Goal: Find specific page/section

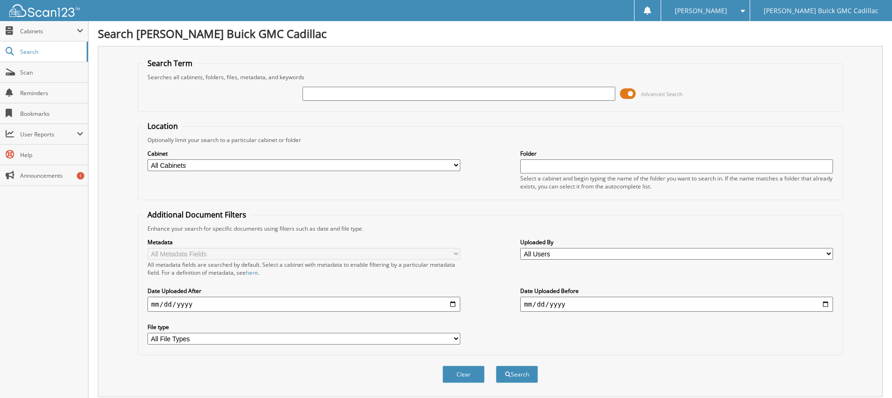
click at [405, 96] on input "text" at bounding box center [458, 94] width 313 height 14
type input "6217183"
click at [496, 365] on button "Search" at bounding box center [517, 373] width 42 height 17
drag, startPoint x: 392, startPoint y: 92, endPoint x: 166, endPoint y: 97, distance: 226.7
click at [140, 105] on fieldset "Search Term Searches all cabinets, folders, files, metadata, and keywords 62171…" at bounding box center [490, 84] width 705 height 53
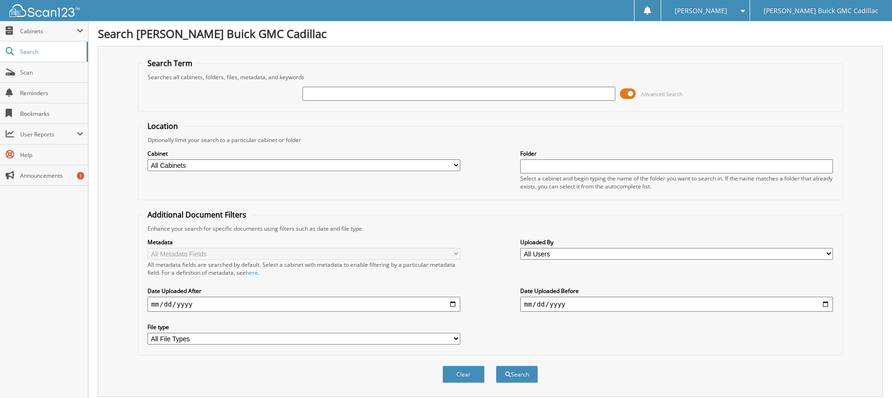
paste input "6214255"
type input "6214255"
click at [496, 365] on button "Search" at bounding box center [517, 373] width 42 height 17
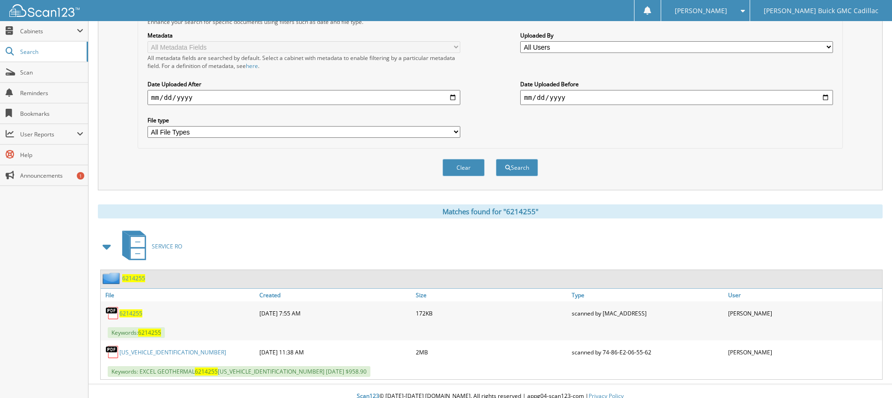
scroll to position [217, 0]
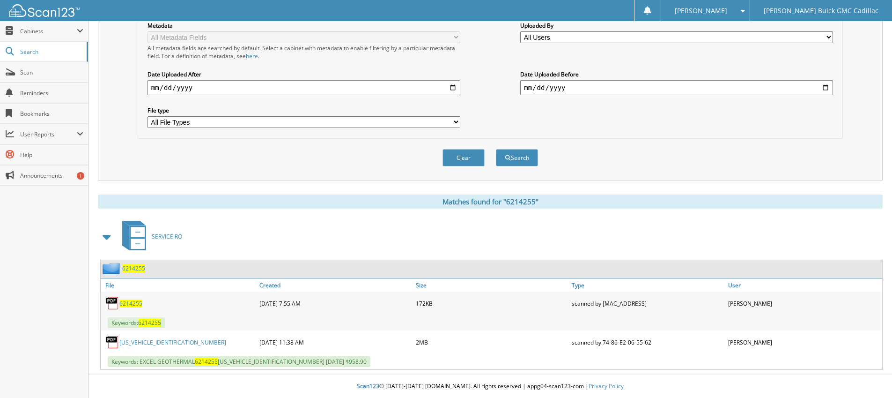
click at [137, 303] on span "6214255" at bounding box center [130, 303] width 23 height 8
click at [157, 344] on link "[US_VEHICLE_IDENTIFICATION_NUMBER]" at bounding box center [172, 342] width 107 height 8
click at [162, 341] on link "[US_VEHICLE_IDENTIFICATION_NUMBER]" at bounding box center [172, 342] width 107 height 8
click at [161, 341] on link "[US_VEHICLE_IDENTIFICATION_NUMBER]" at bounding box center [172, 342] width 107 height 8
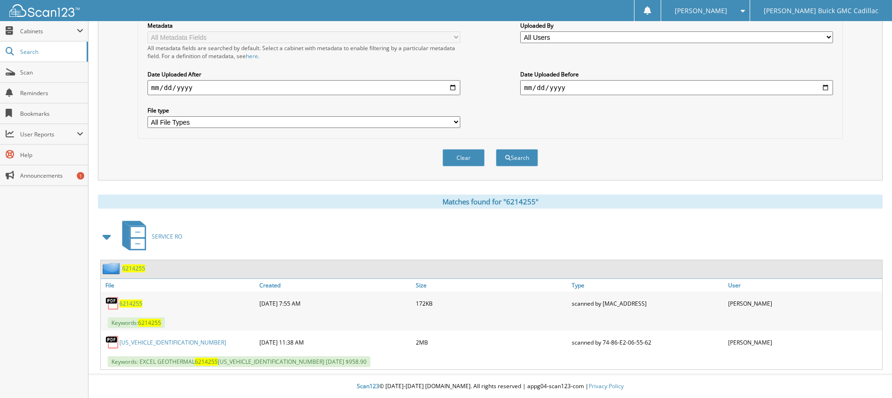
click at [125, 302] on span "6214255" at bounding box center [130, 303] width 23 height 8
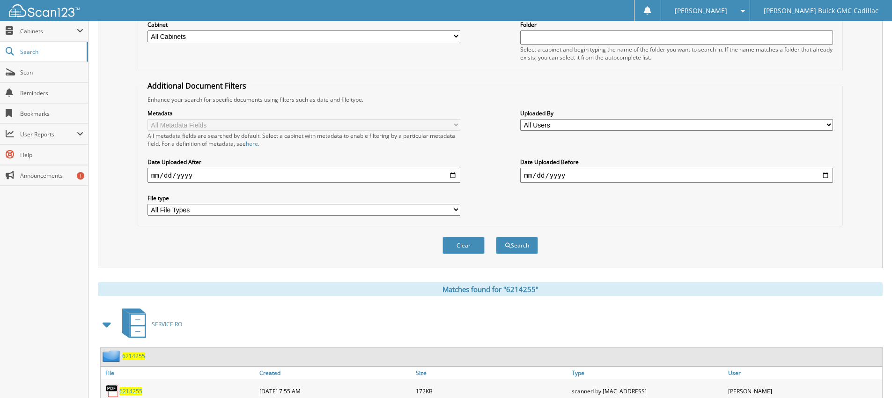
scroll to position [30, 0]
